Goal: Subscribe to service/newsletter

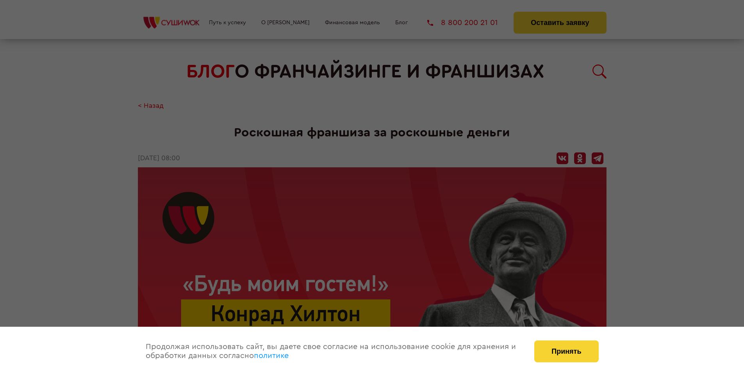
scroll to position [1144, 0]
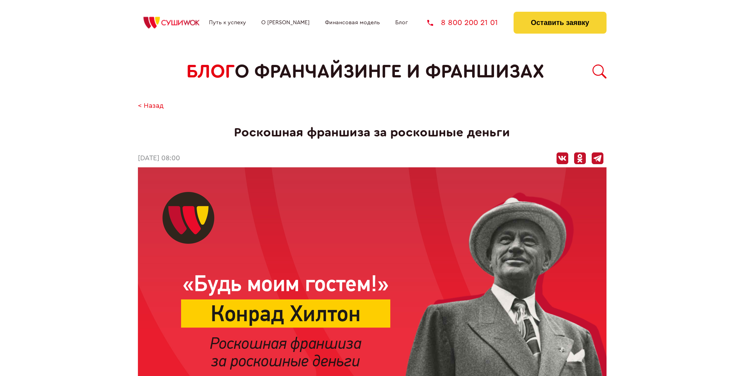
scroll to position [1144, 0]
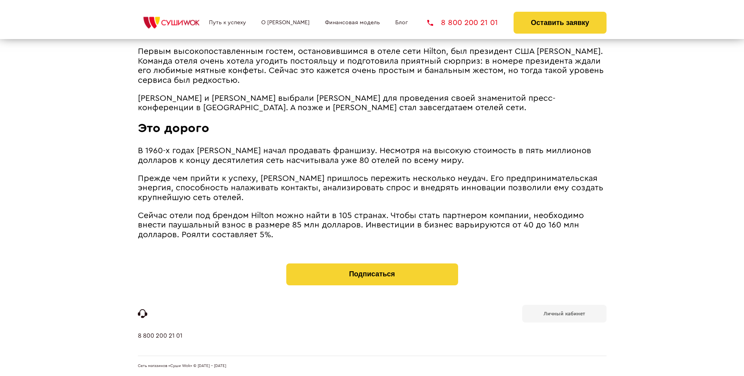
click at [564, 312] on b "Личный кабинет" at bounding box center [564, 313] width 41 height 5
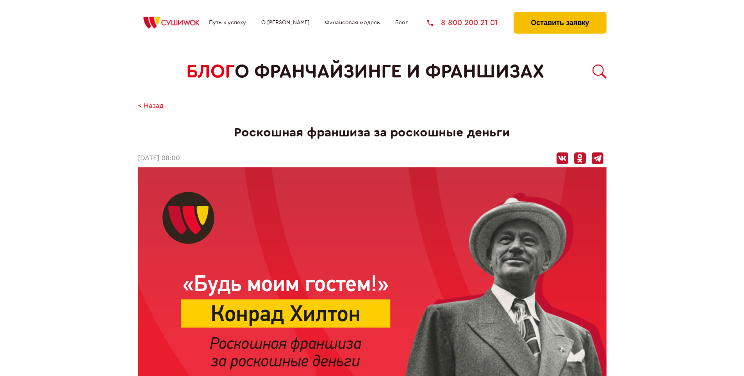
click at [560, 14] on button "Оставить заявку" at bounding box center [560, 23] width 93 height 22
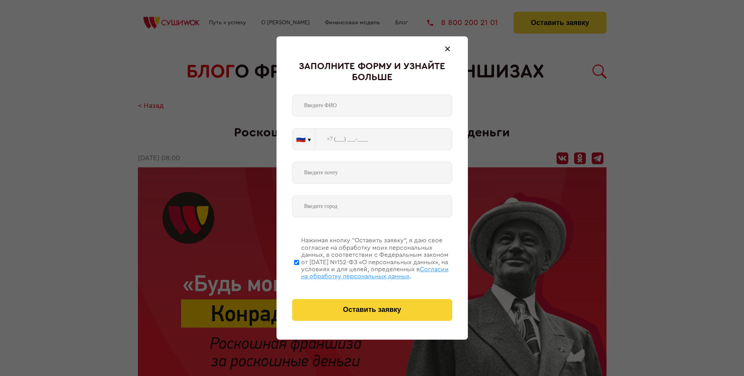
click at [362, 271] on span "Согласии на обработку персональных данных" at bounding box center [375, 272] width 148 height 13
click at [299, 271] on input "Нажимая кнопку “Оставить заявку”, я даю свое согласие на обработку моих персона…" at bounding box center [296, 262] width 5 height 62
checkbox input "false"
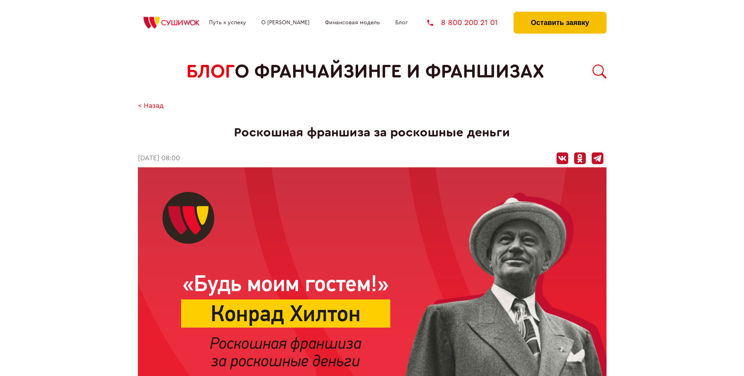
click at [560, 14] on button "Оставить заявку" at bounding box center [560, 23] width 93 height 22
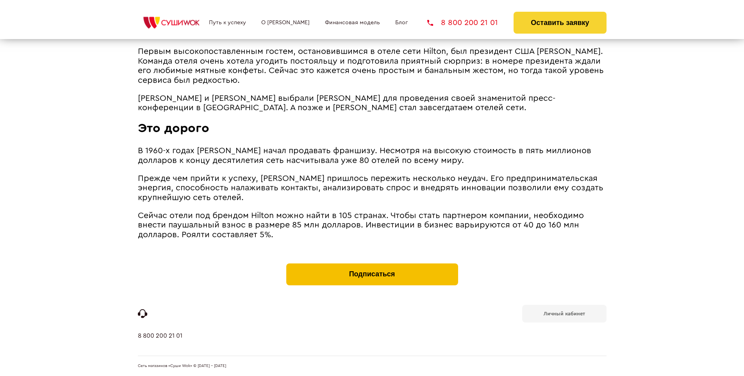
click at [372, 265] on button "Подписаться" at bounding box center [372, 274] width 172 height 22
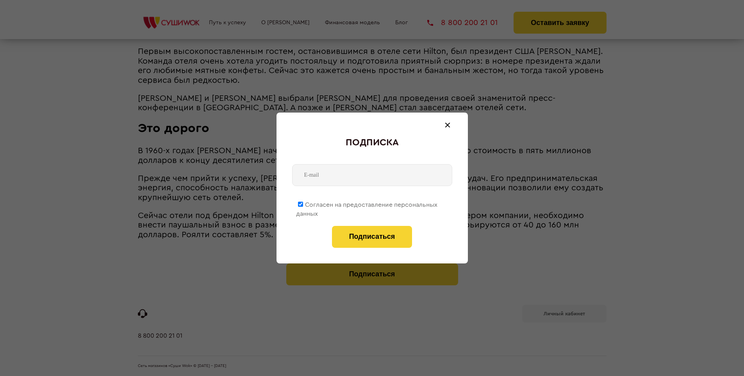
click at [367, 203] on span "Согласен на предоставление персональных данных" at bounding box center [366, 209] width 141 height 15
click at [303, 203] on input "Согласен на предоставление персональных данных" at bounding box center [300, 204] width 5 height 5
checkbox input "false"
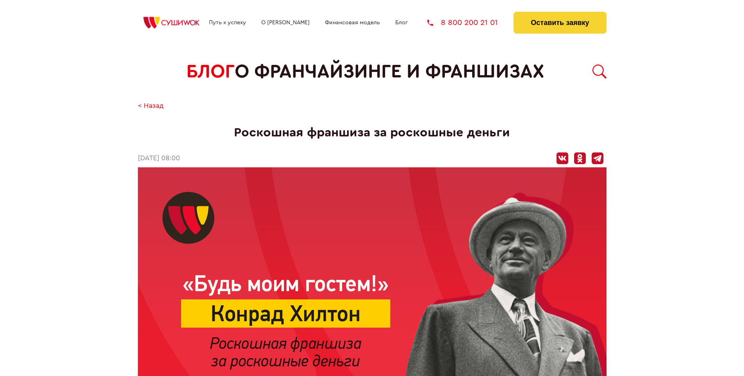
scroll to position [1144, 0]
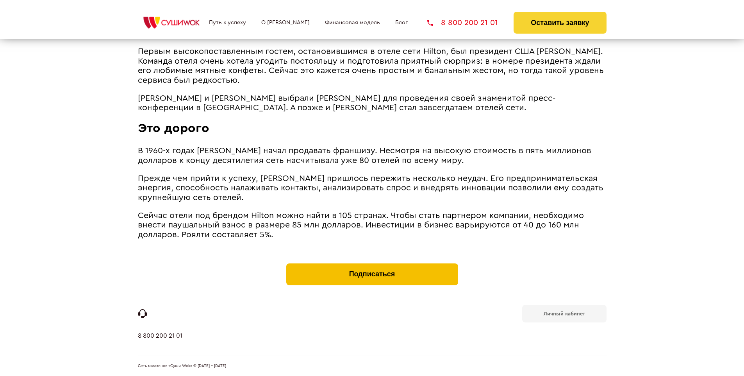
click at [372, 265] on button "Подписаться" at bounding box center [372, 274] width 172 height 22
